Goal: Task Accomplishment & Management: Use online tool/utility

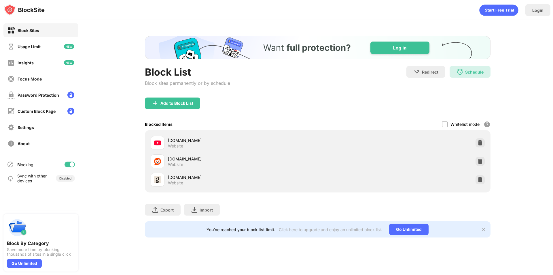
click at [475, 177] on div "[DOMAIN_NAME] Website" at bounding box center [317, 179] width 339 height 18
click at [477, 178] on div at bounding box center [480, 179] width 9 height 9
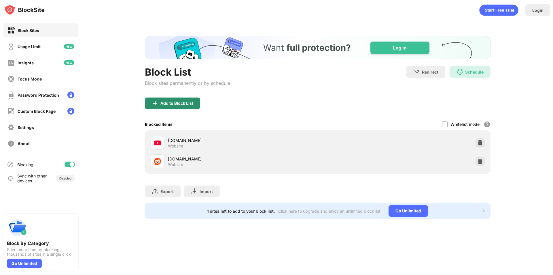
click at [184, 98] on div "Add to Block List" at bounding box center [172, 103] width 55 height 12
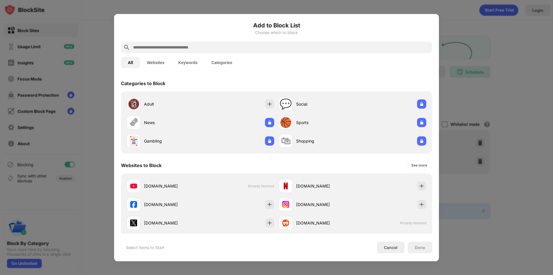
click at [170, 45] on input "text" at bounding box center [281, 47] width 297 height 7
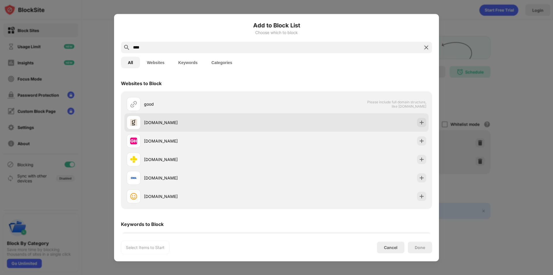
type input "****"
click at [291, 125] on div "[DOMAIN_NAME]" at bounding box center [277, 122] width 304 height 18
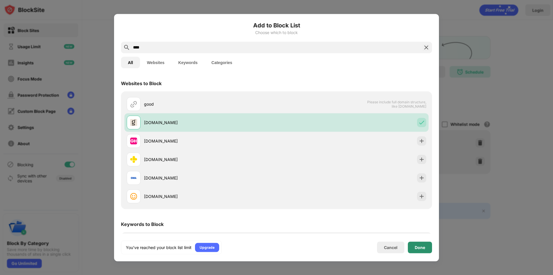
click at [419, 248] on div "Done" at bounding box center [420, 247] width 10 height 5
